Goal: Find contact information: Find contact information

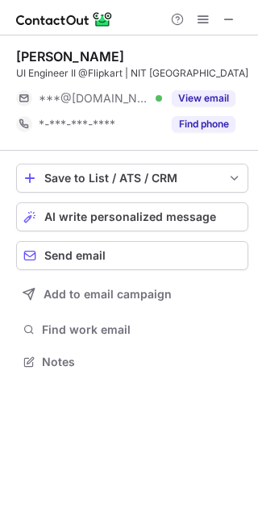
scroll to position [351, 258]
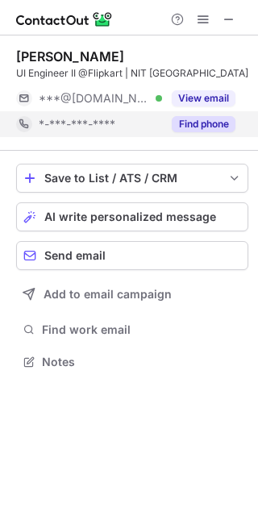
click at [205, 123] on button "Find phone" at bounding box center [204, 124] width 64 height 16
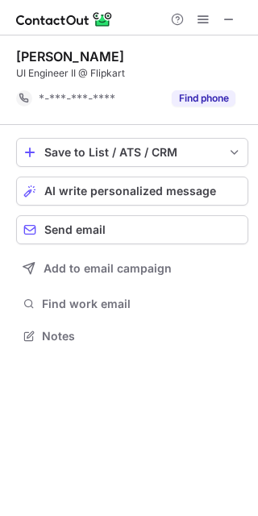
scroll to position [325, 258]
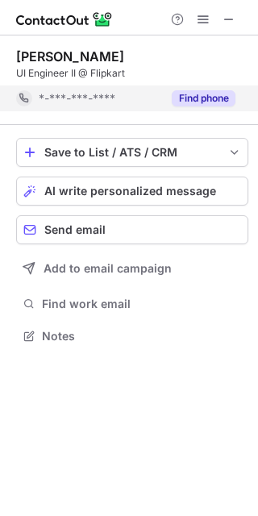
click at [212, 98] on button "Find phone" at bounding box center [204, 98] width 64 height 16
click at [219, 98] on button "Find phone" at bounding box center [204, 98] width 64 height 16
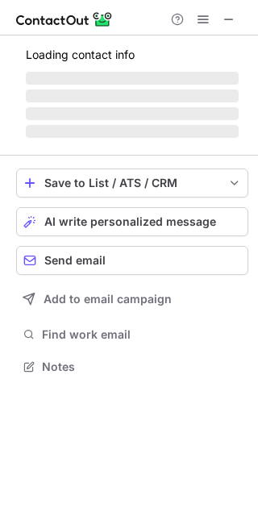
scroll to position [365, 258]
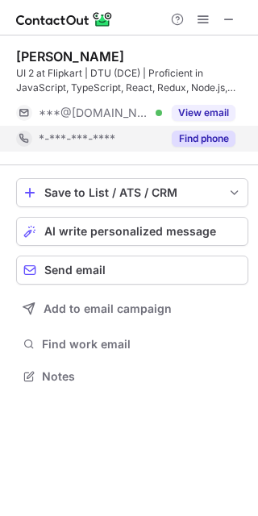
click at [221, 137] on button "Find phone" at bounding box center [204, 139] width 64 height 16
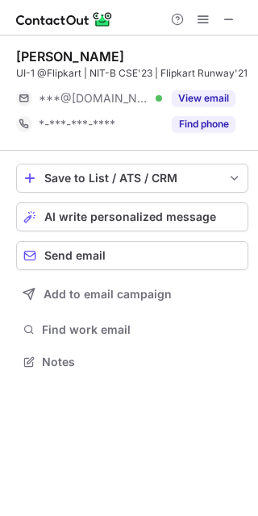
scroll to position [351, 258]
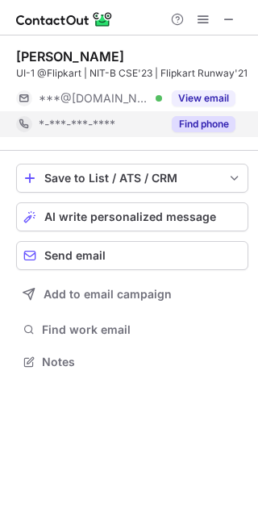
click at [205, 127] on button "Find phone" at bounding box center [204, 124] width 64 height 16
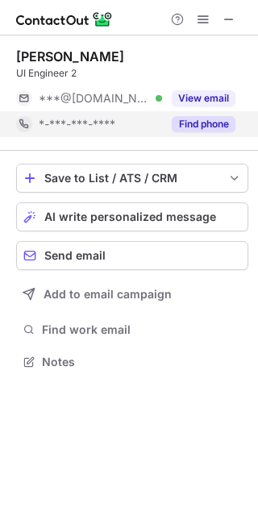
click at [216, 130] on button "Find phone" at bounding box center [204, 124] width 64 height 16
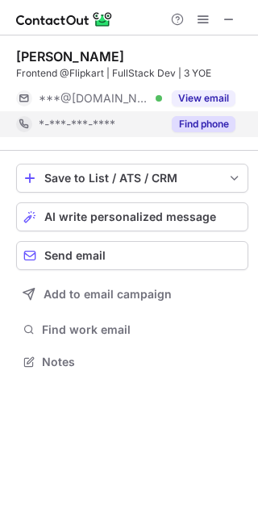
click at [203, 121] on button "Find phone" at bounding box center [204, 124] width 64 height 16
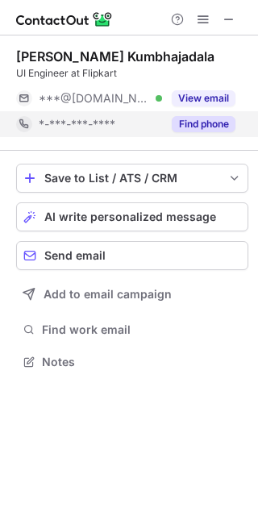
click at [200, 124] on button "Find phone" at bounding box center [204, 124] width 64 height 16
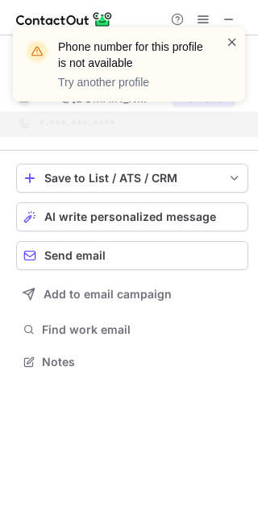
click at [232, 42] on span at bounding box center [232, 42] width 13 height 16
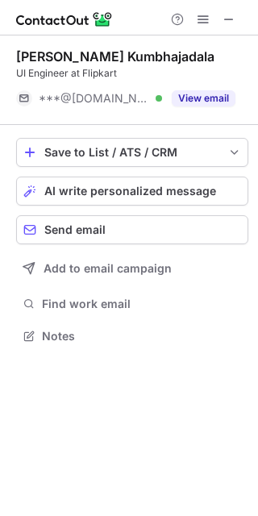
click at [232, 42] on span at bounding box center [232, 42] width 13 height 16
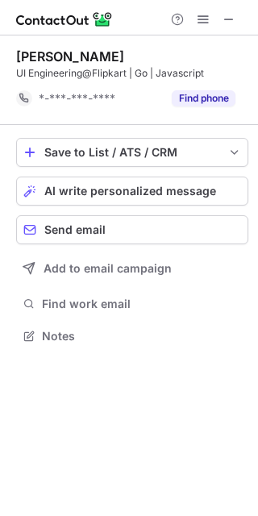
scroll to position [325, 258]
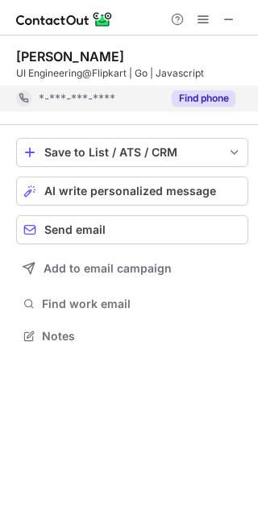
click at [193, 98] on button "Find phone" at bounding box center [204, 98] width 64 height 16
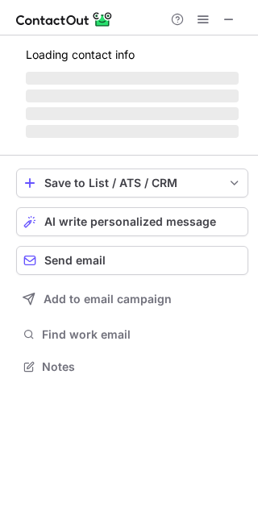
scroll to position [391, 258]
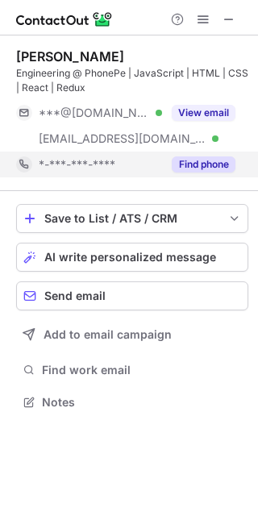
click at [216, 161] on button "Find phone" at bounding box center [204, 164] width 64 height 16
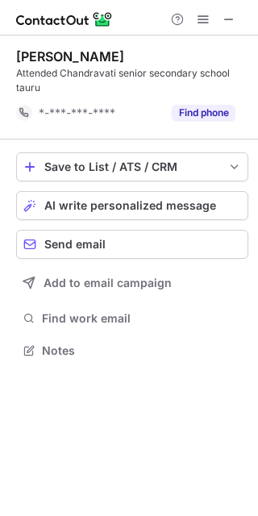
scroll to position [339, 258]
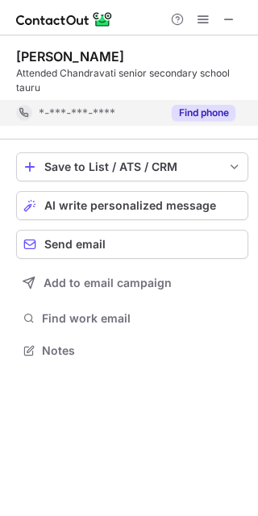
click at [194, 117] on button "Find phone" at bounding box center [204, 113] width 64 height 16
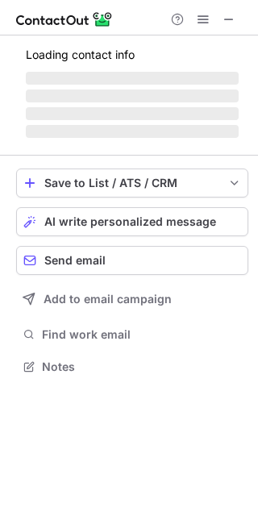
scroll to position [351, 258]
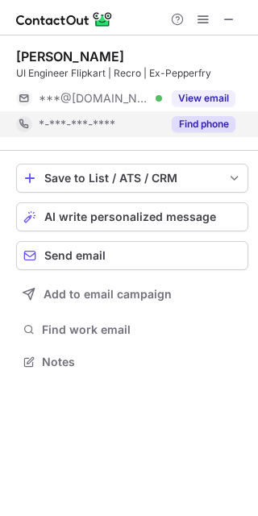
click at [207, 124] on button "Find phone" at bounding box center [204, 124] width 64 height 16
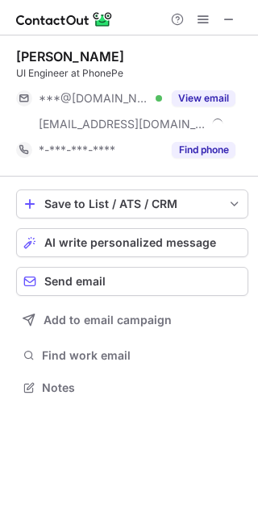
scroll to position [376, 258]
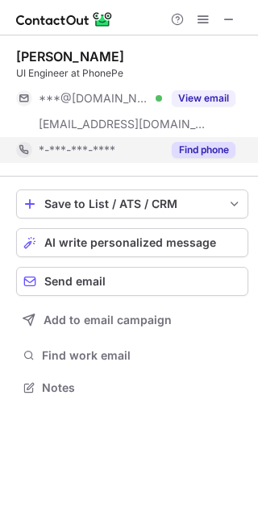
click at [192, 156] on button "Find phone" at bounding box center [204, 150] width 64 height 16
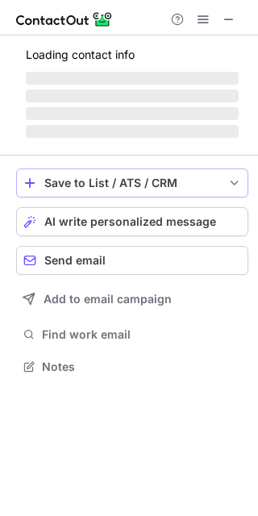
scroll to position [351, 258]
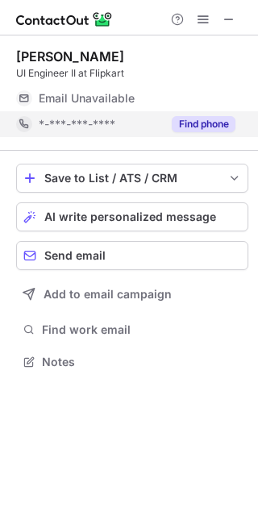
click at [208, 125] on button "Find phone" at bounding box center [204, 124] width 64 height 16
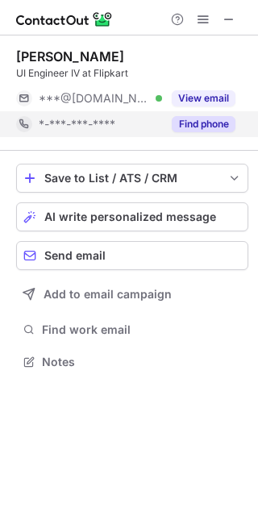
click at [218, 120] on button "Find phone" at bounding box center [204, 124] width 64 height 16
click at [189, 130] on button "Find phone" at bounding box center [204, 124] width 64 height 16
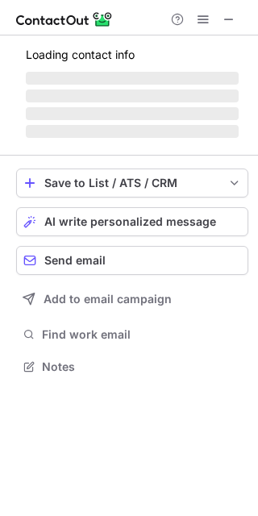
scroll to position [365, 258]
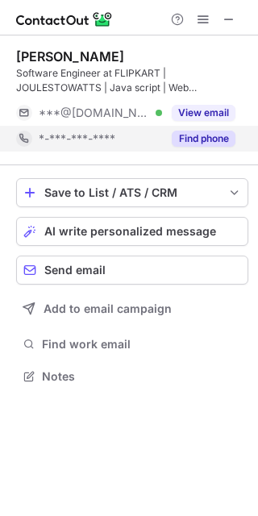
click at [209, 139] on button "Find phone" at bounding box center [204, 139] width 64 height 16
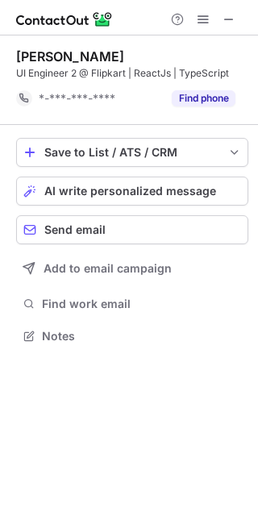
scroll to position [325, 258]
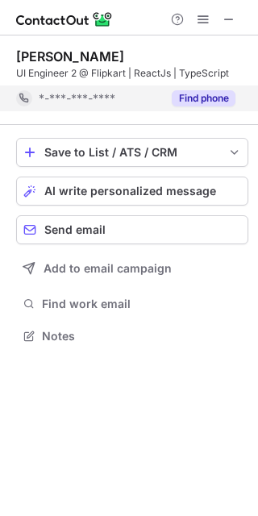
click at [208, 102] on button "Find phone" at bounding box center [204, 98] width 64 height 16
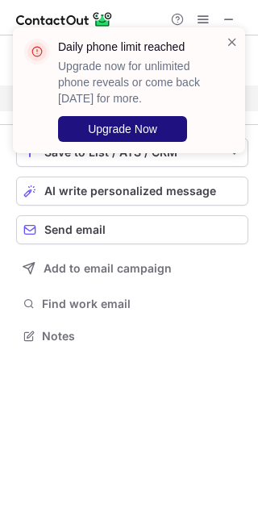
click at [128, 127] on span "Upgrade Now" at bounding box center [122, 129] width 69 height 13
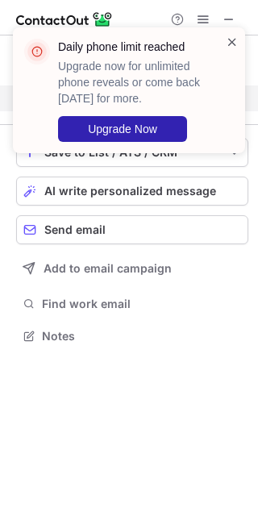
click at [235, 39] on span at bounding box center [232, 42] width 13 height 16
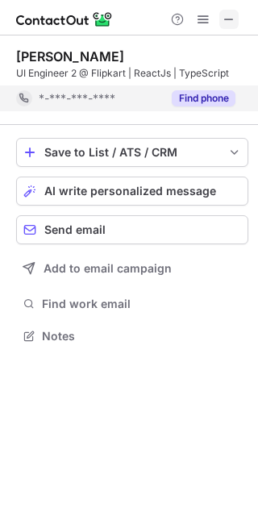
click at [233, 20] on span at bounding box center [229, 19] width 13 height 13
